Goal: Download file/media

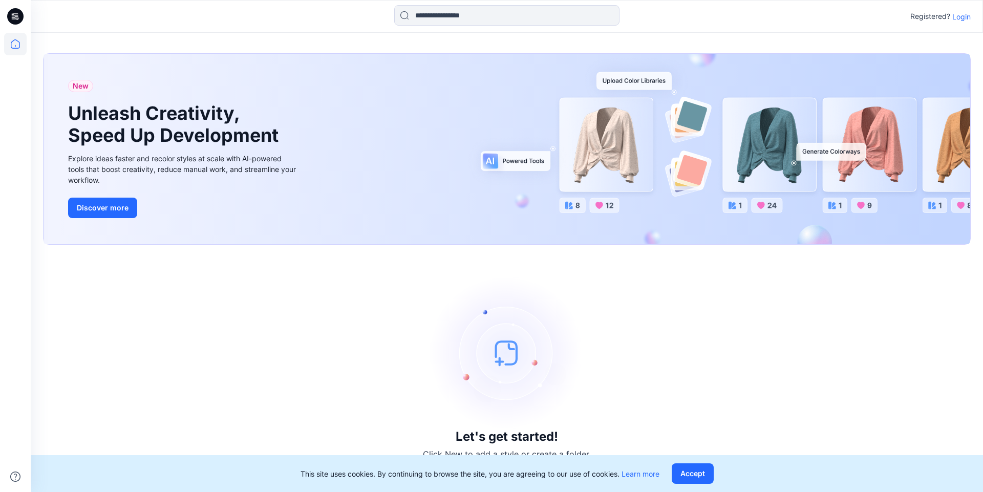
click at [16, 17] on icon at bounding box center [15, 16] width 16 height 16
click at [16, 42] on icon at bounding box center [15, 44] width 23 height 23
click at [682, 473] on button "Accept" at bounding box center [693, 473] width 42 height 20
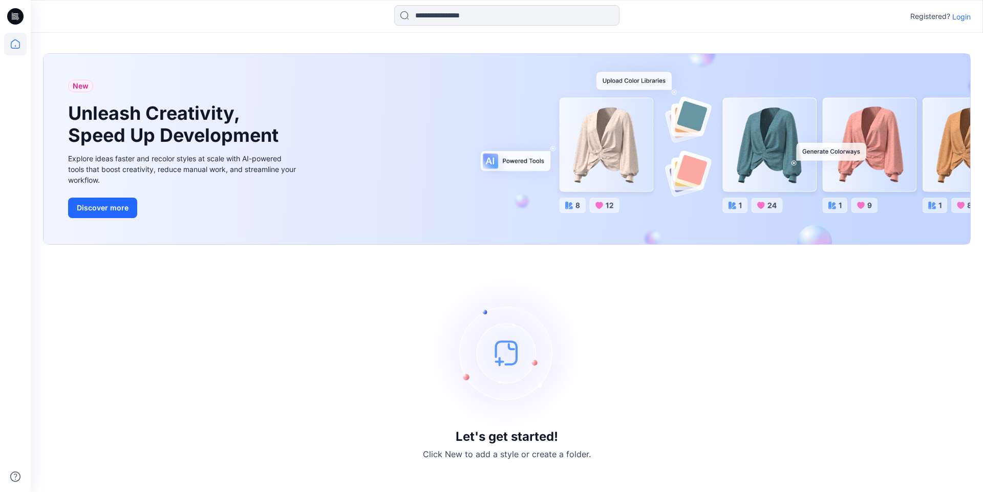
click at [970, 18] on p "Login" at bounding box center [961, 16] width 18 height 11
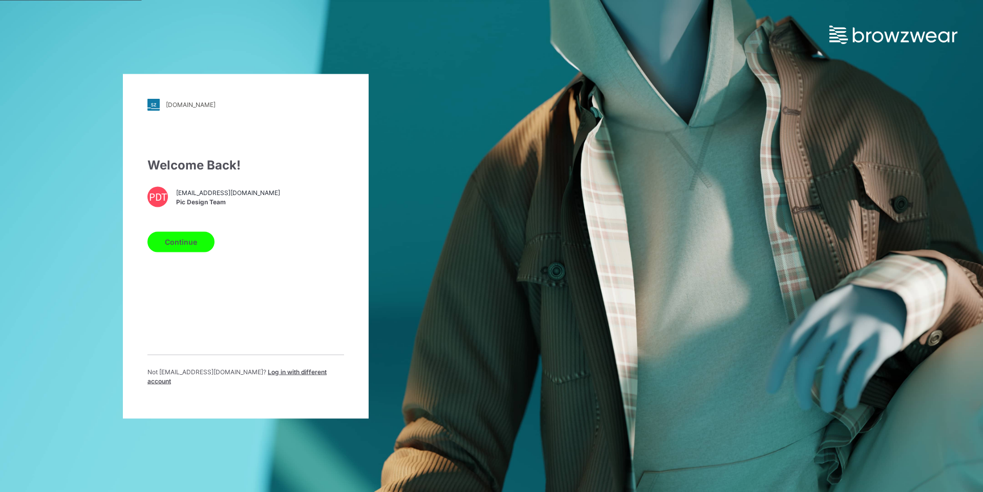
click at [182, 249] on button "Continue" at bounding box center [180, 241] width 67 height 20
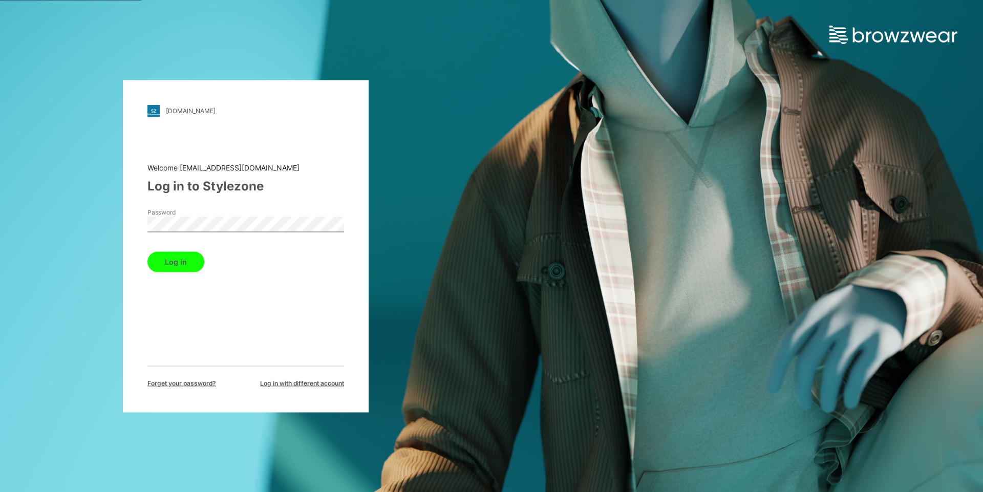
click at [184, 259] on button "Log in" at bounding box center [175, 261] width 57 height 20
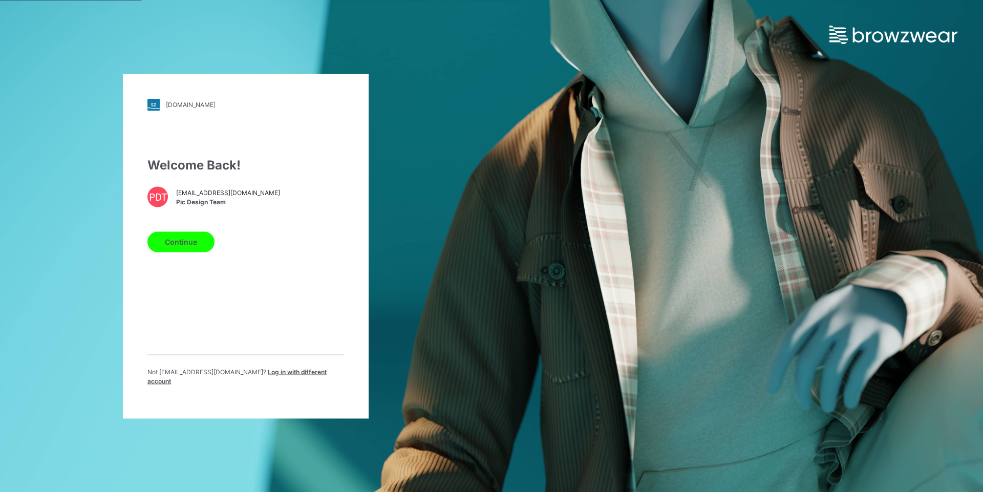
click at [199, 246] on button "Continue" at bounding box center [180, 241] width 67 height 20
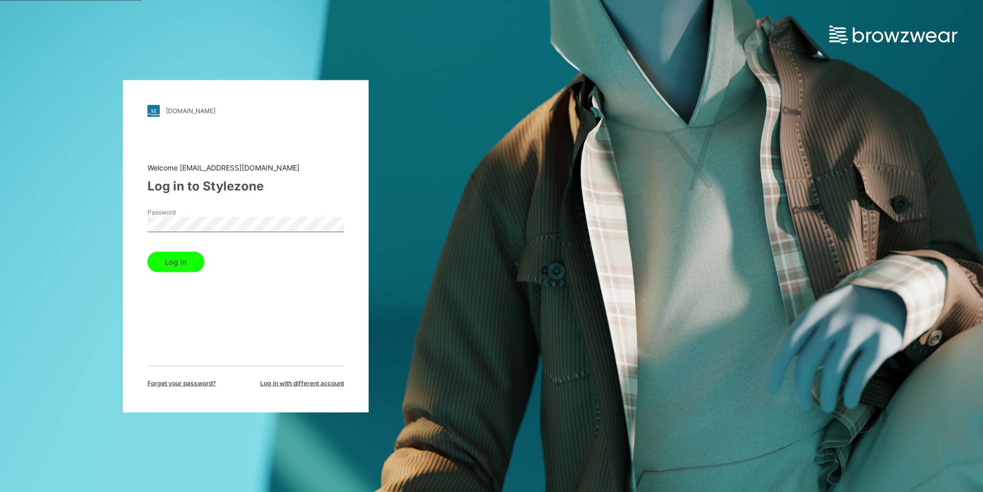
click at [186, 261] on button "Log in" at bounding box center [175, 261] width 57 height 20
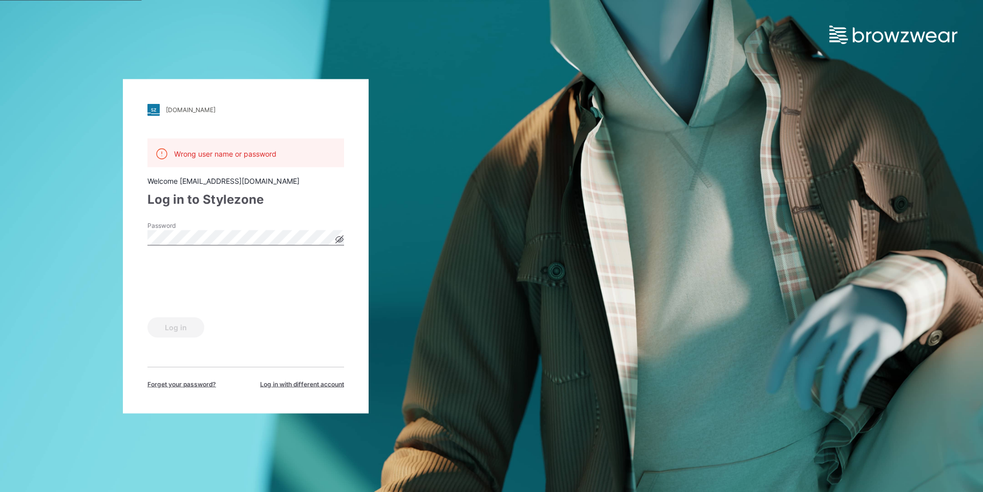
click at [337, 242] on icon at bounding box center [339, 239] width 8 height 8
click at [184, 330] on button "Log in" at bounding box center [175, 327] width 57 height 20
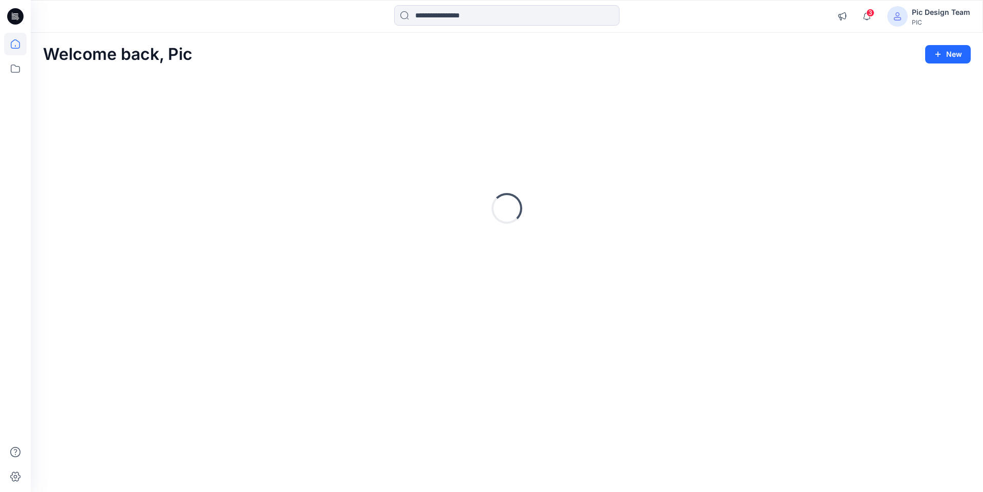
click at [339, 234] on div "Loading..." at bounding box center [507, 208] width 928 height 256
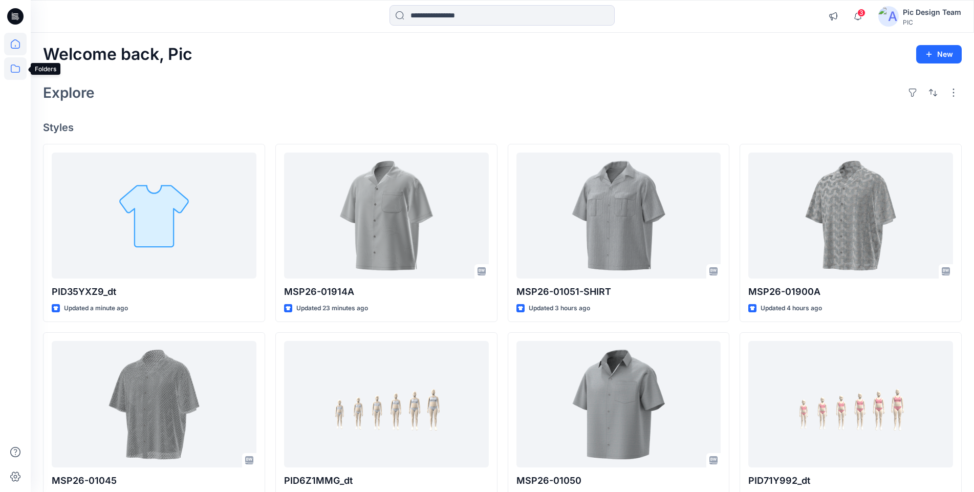
click at [20, 74] on icon at bounding box center [15, 68] width 23 height 23
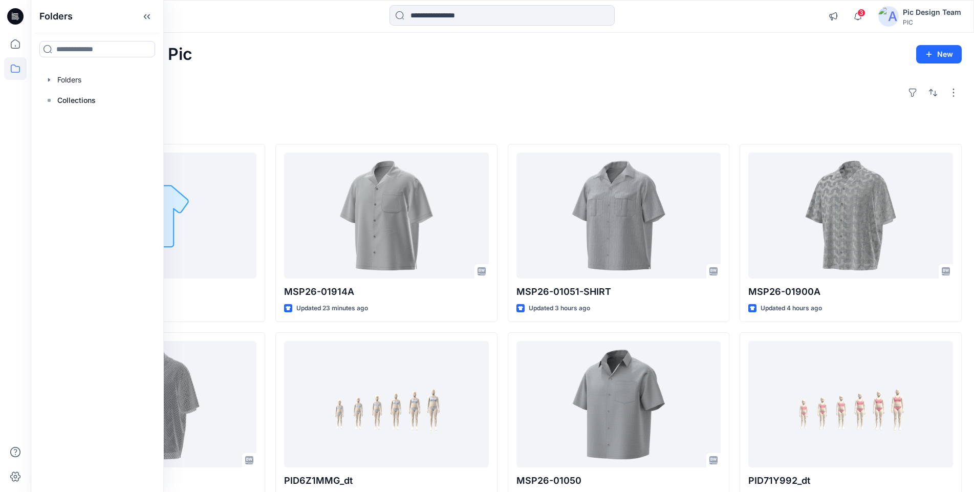
click at [70, 78] on div at bounding box center [97, 80] width 117 height 20
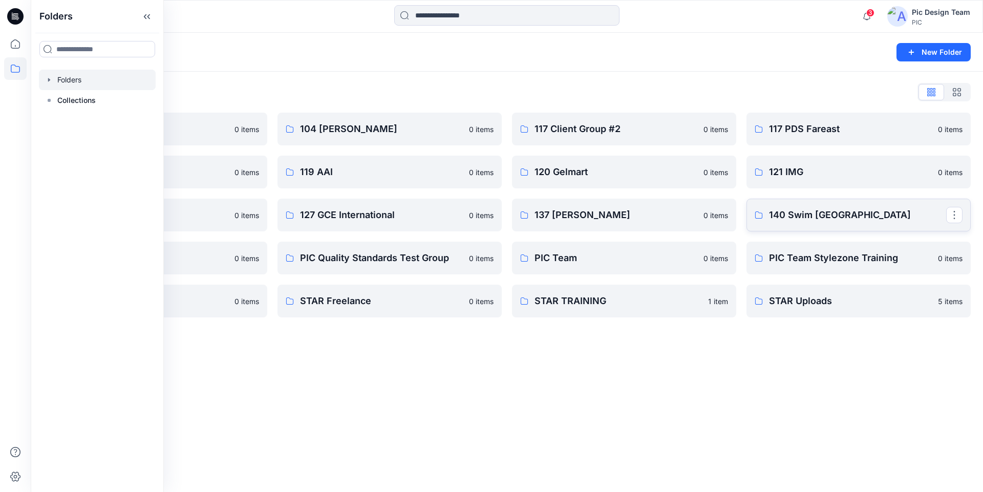
click at [813, 218] on p "140 Swim [GEOGRAPHIC_DATA]" at bounding box center [857, 215] width 177 height 14
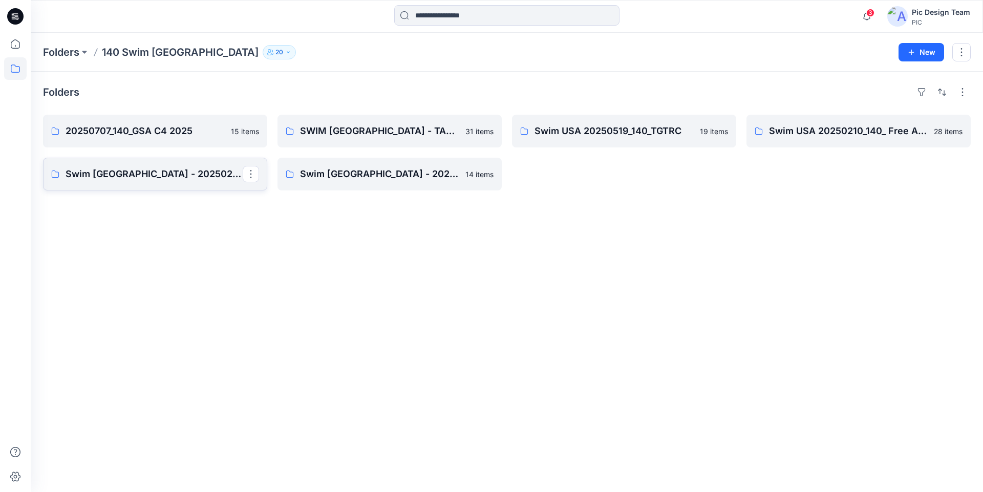
click at [186, 174] on p "Swim [GEOGRAPHIC_DATA] - 20250210_140_Free Assembly 3D Pilot- Fixture 1" at bounding box center [154, 174] width 177 height 14
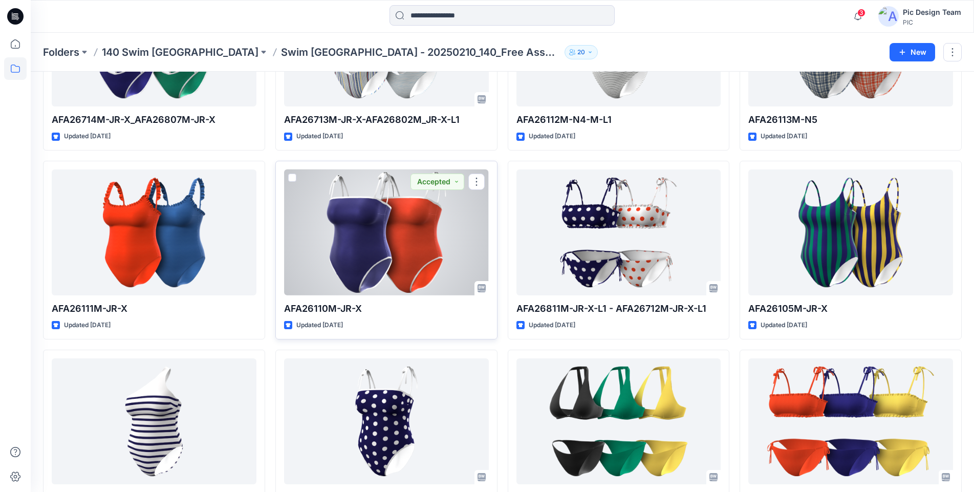
scroll to position [147, 0]
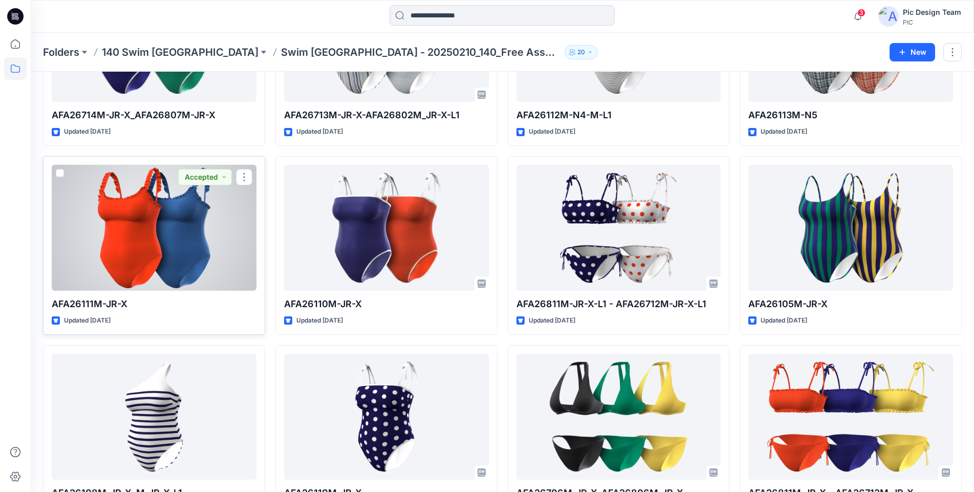
click at [151, 247] on div at bounding box center [154, 228] width 205 height 126
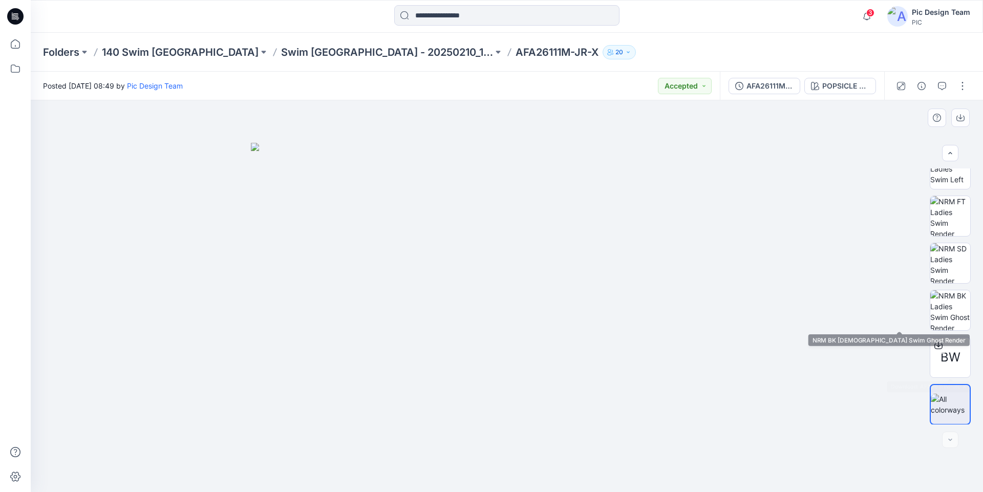
scroll to position [256, 0]
click at [938, 346] on icon at bounding box center [938, 345] width 8 height 8
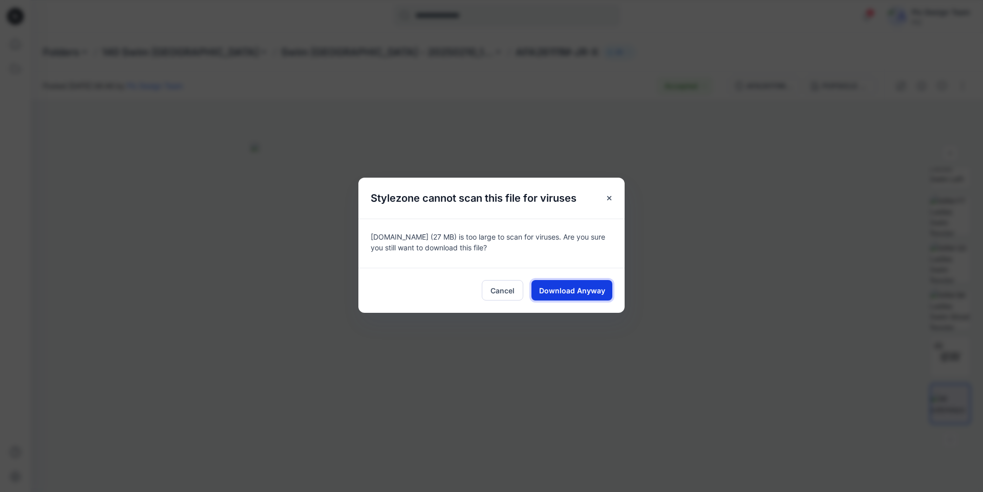
click at [565, 292] on span "Download Anyway" at bounding box center [572, 290] width 66 height 11
